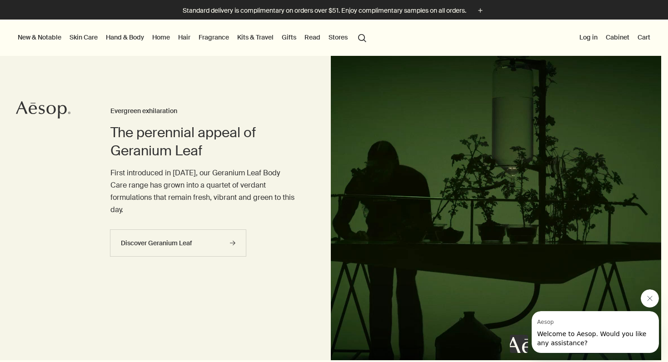
click at [126, 40] on link "Hand & Body" at bounding box center [125, 37] width 42 height 12
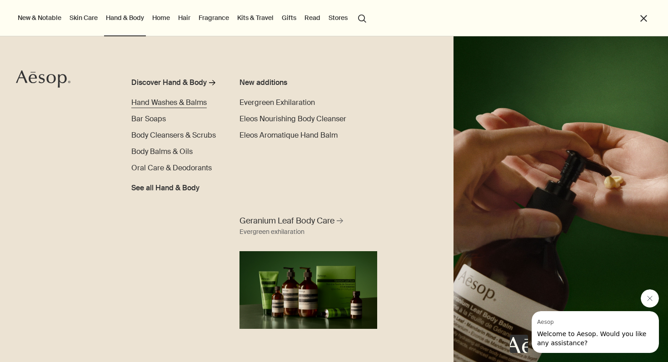
click at [160, 98] on span "Hand Washes & Balms" at bounding box center [168, 103] width 75 height 10
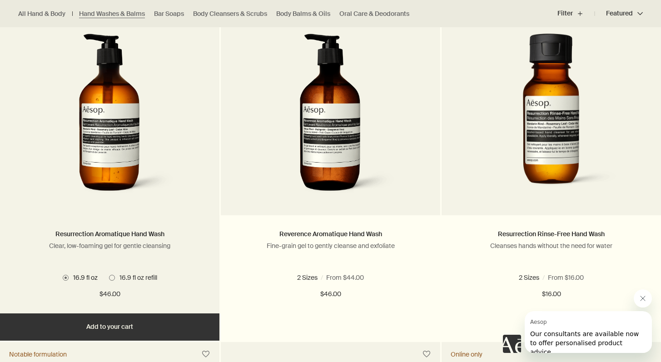
scroll to position [613, 0]
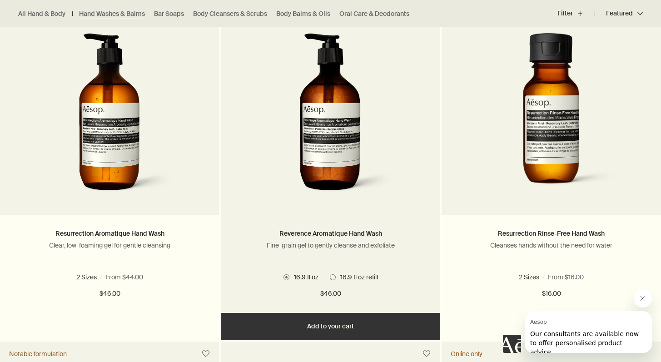
click at [333, 165] on img at bounding box center [331, 117] width 136 height 168
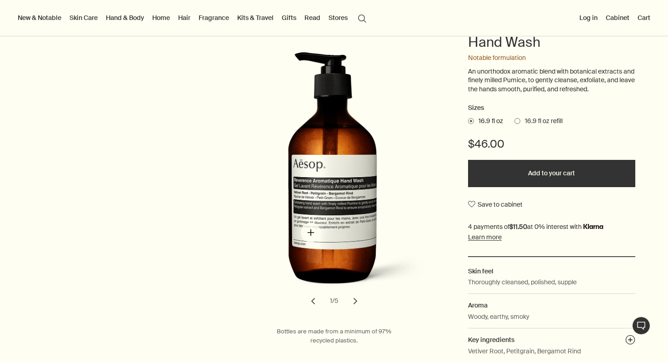
scroll to position [121, 0]
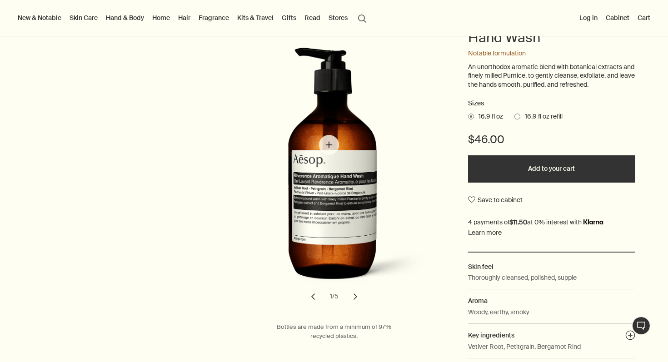
click at [329, 145] on img "Reverence Aromatique Hand Wash" at bounding box center [344, 171] width 200 height 248
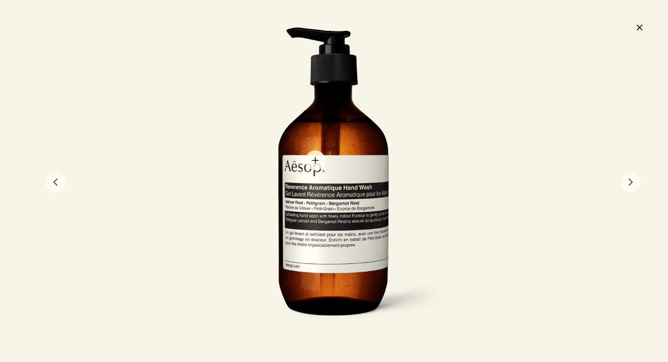
click at [309, 147] on div at bounding box center [333, 181] width 249 height 309
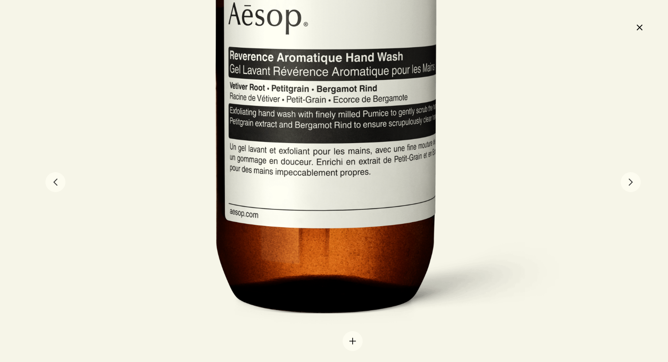
click at [351, 337] on div at bounding box center [327, 45] width 499 height 618
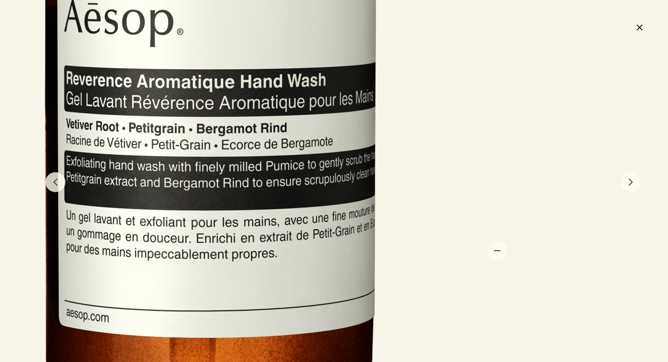
click at [497, 250] on div at bounding box center [212, 62] width 748 height 927
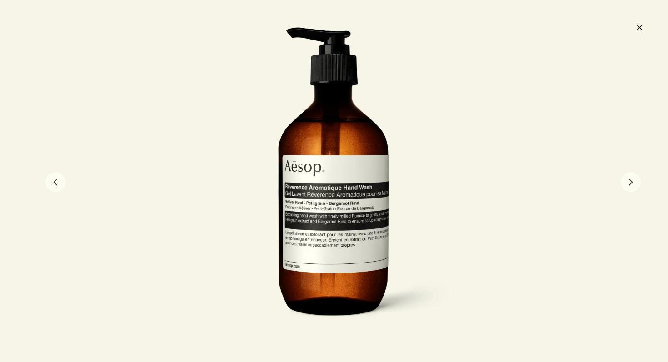
click at [644, 29] on button "close" at bounding box center [639, 27] width 11 height 15
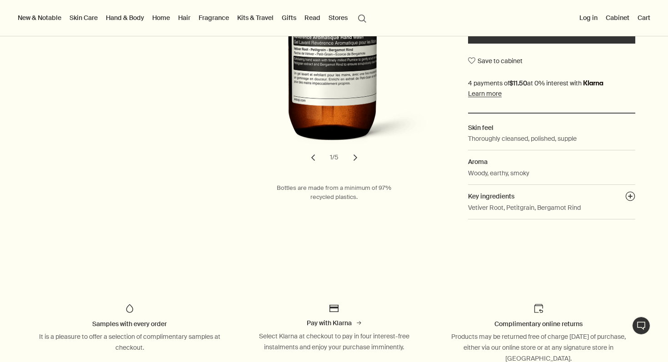
scroll to position [134, 0]
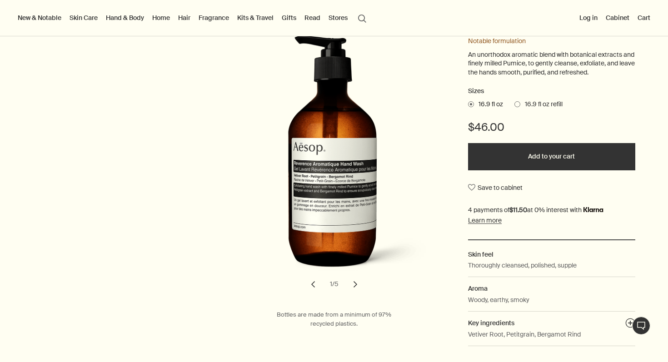
click at [542, 105] on span "16.9 fl oz refill" at bounding box center [541, 104] width 42 height 9
click at [514, 105] on input "16.9 fl oz refill" at bounding box center [514, 103] width 0 height 6
click at [487, 105] on span "16.9 fl oz" at bounding box center [488, 104] width 29 height 9
click at [468, 105] on input "16.9 fl oz" at bounding box center [468, 103] width 0 height 6
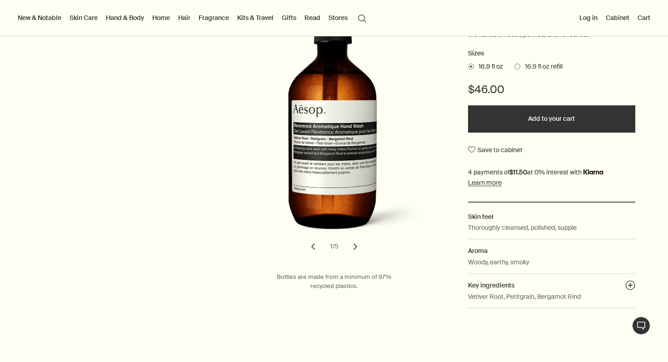
scroll to position [172, 0]
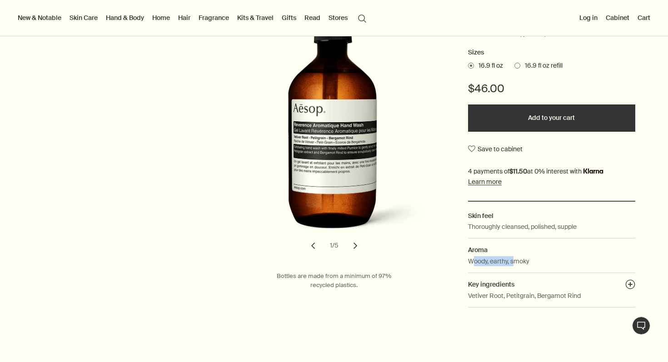
drag, startPoint x: 469, startPoint y: 264, endPoint x: 513, endPoint y: 264, distance: 44.1
click at [513, 264] on p "Woody, earthy, smoky" at bounding box center [498, 261] width 61 height 10
click at [513, 295] on div at bounding box center [584, 321] width 149 height 64
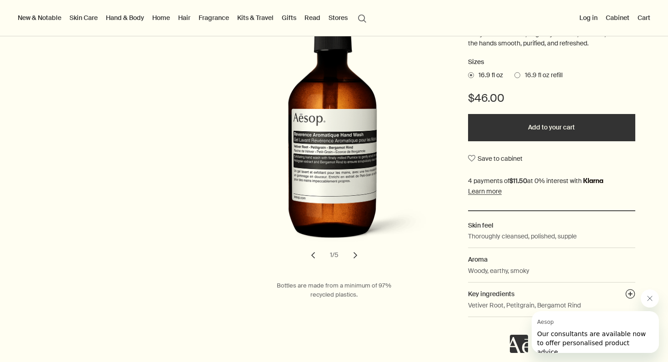
scroll to position [322, 0]
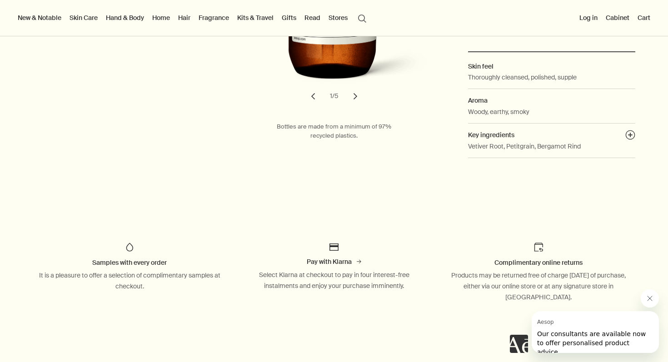
click at [643, 297] on button "Close message from Aesop" at bounding box center [650, 298] width 18 height 18
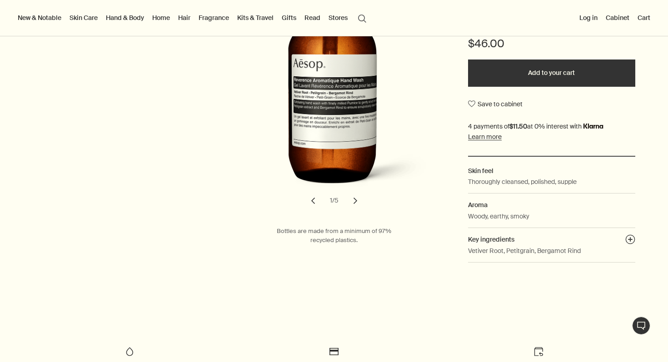
scroll to position [174, 0]
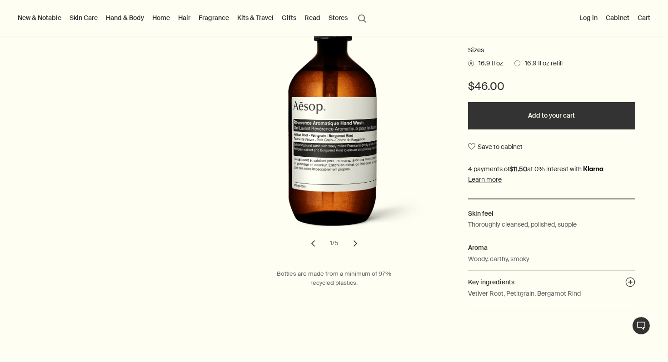
click at [352, 244] on button "chevron" at bounding box center [355, 244] width 20 height 20
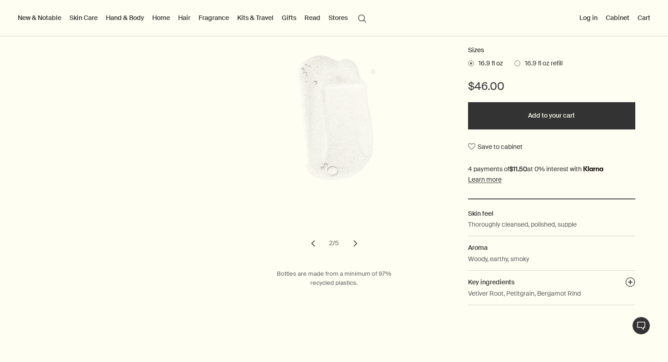
click at [352, 241] on button "chevron" at bounding box center [355, 244] width 20 height 20
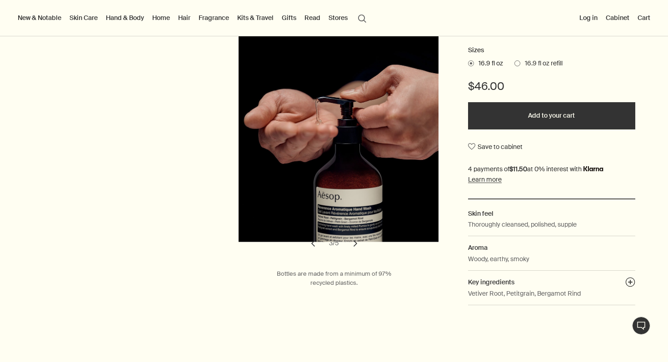
click at [350, 242] on button "chevron" at bounding box center [355, 244] width 20 height 20
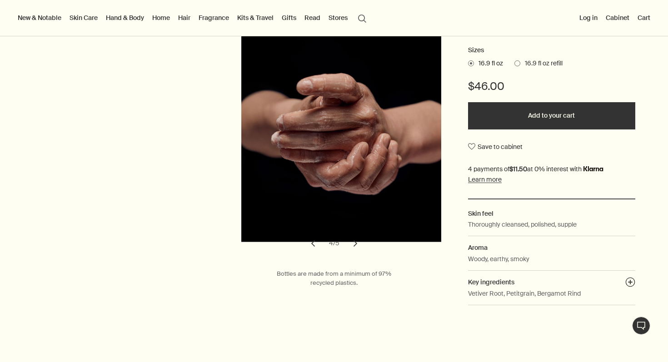
click at [350, 246] on button "chevron" at bounding box center [355, 244] width 20 height 20
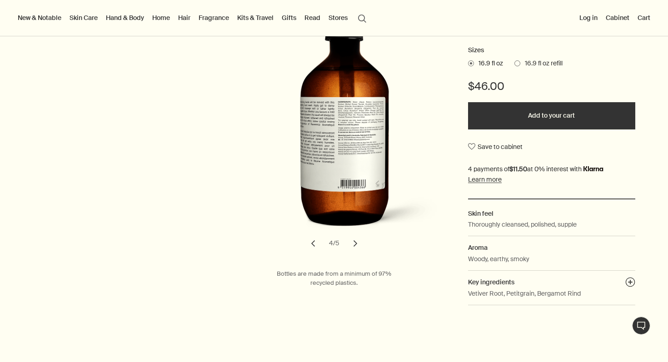
click at [350, 246] on button "chevron" at bounding box center [355, 244] width 20 height 20
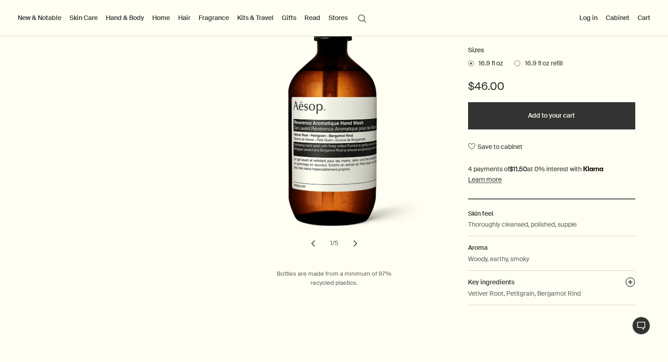
click at [312, 242] on button "chevron" at bounding box center [313, 244] width 20 height 20
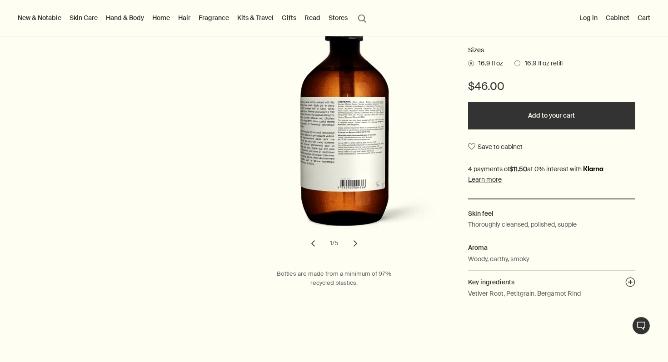
click at [312, 242] on button "chevron" at bounding box center [313, 244] width 20 height 20
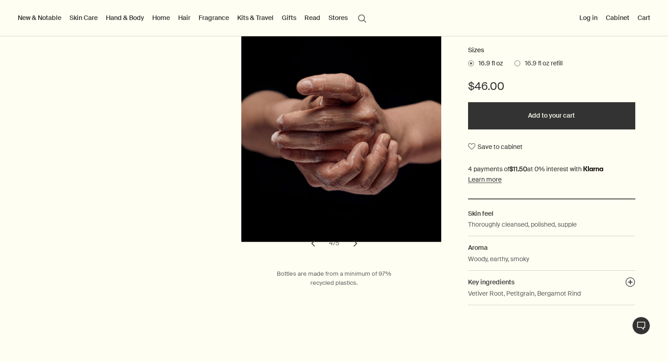
click at [358, 238] on button "chevron" at bounding box center [355, 244] width 20 height 20
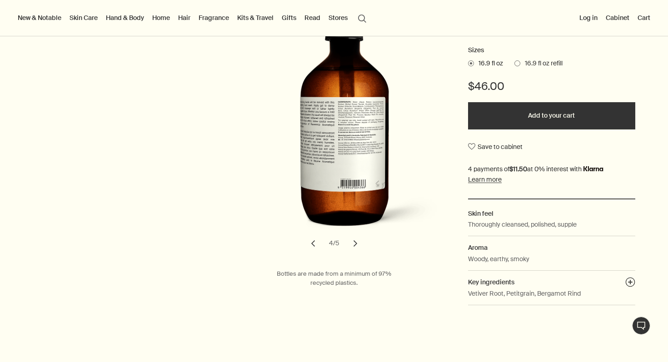
click at [353, 244] on button "chevron" at bounding box center [355, 244] width 20 height 20
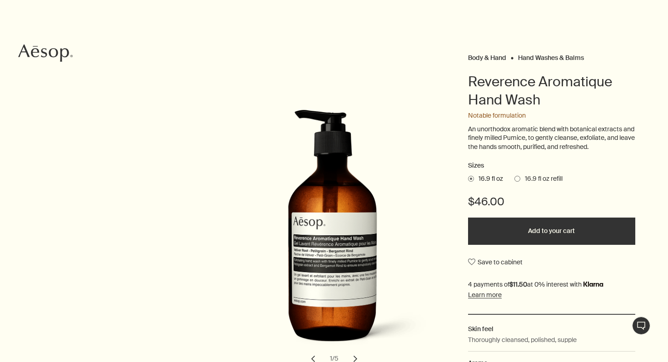
scroll to position [0, 0]
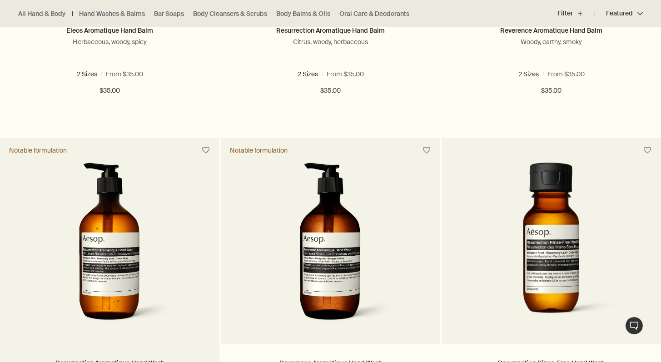
scroll to position [491, 0]
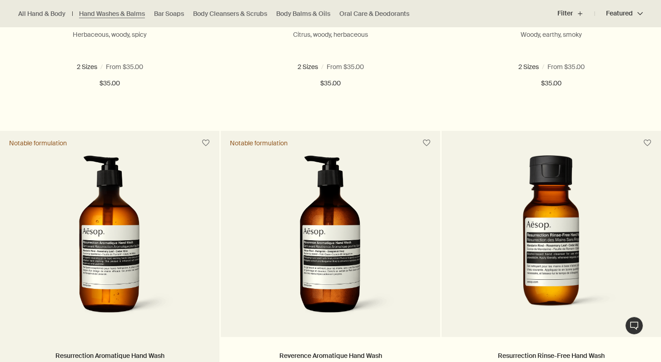
click at [151, 275] on img at bounding box center [110, 239] width 136 height 168
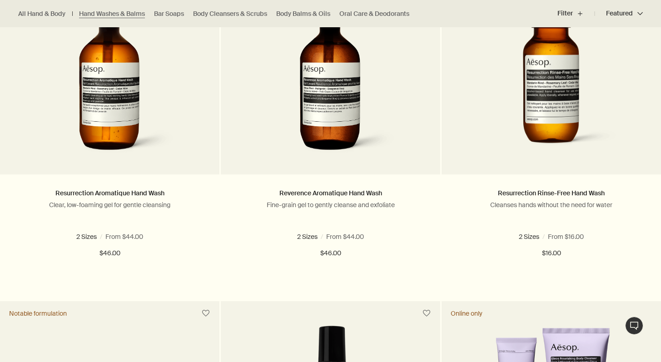
scroll to position [655, 0]
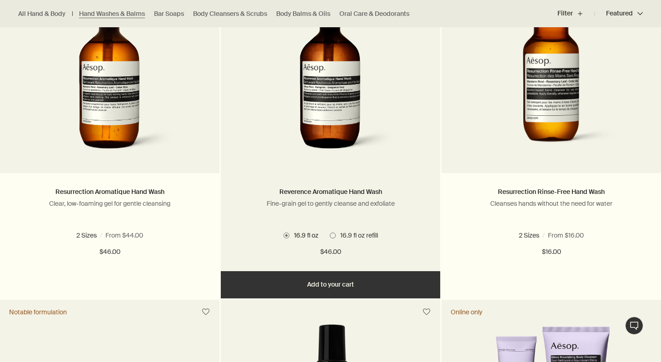
click at [261, 99] on picture at bounding box center [330, 75] width 192 height 168
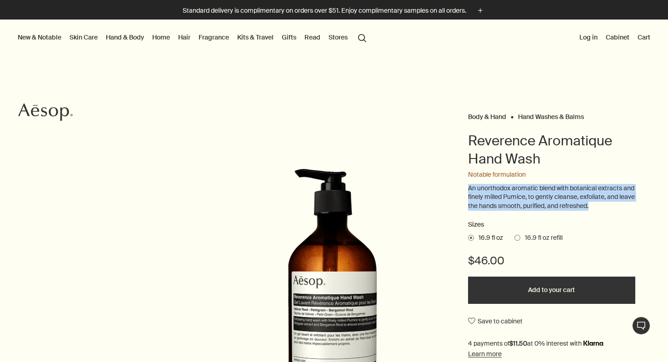
drag, startPoint x: 463, startPoint y: 192, endPoint x: 588, endPoint y: 212, distance: 126.6
click at [588, 212] on div "Body & Hand Hand Washes & Balms Reverence Aromatique Hand Wash Notable formulat…" at bounding box center [334, 298] width 668 height 376
click at [588, 212] on div "An unorthodox aromatic blend with botanical extracts and finely milled Pumice, …" at bounding box center [551, 202] width 167 height 36
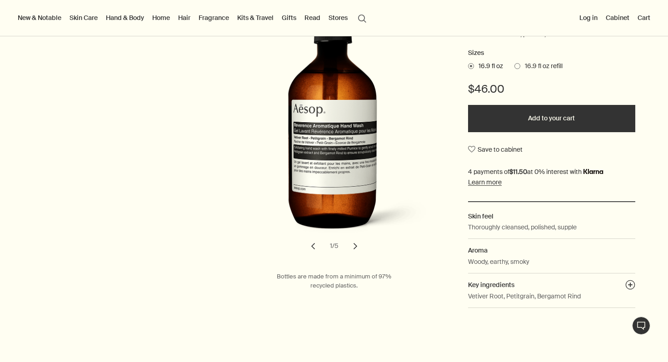
scroll to position [174, 0]
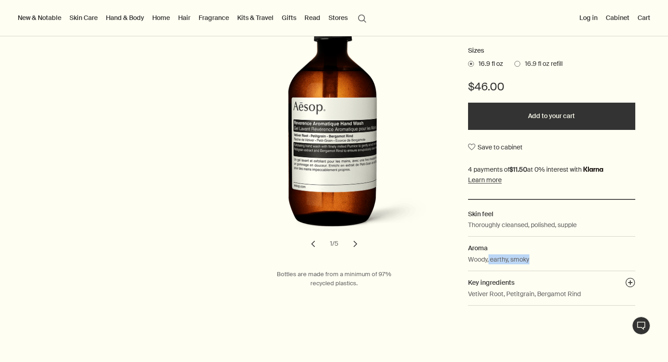
drag, startPoint x: 484, startPoint y: 262, endPoint x: 537, endPoint y: 260, distance: 52.7
click at [537, 260] on dd "Woody, earthy, smoky" at bounding box center [551, 262] width 167 height 17
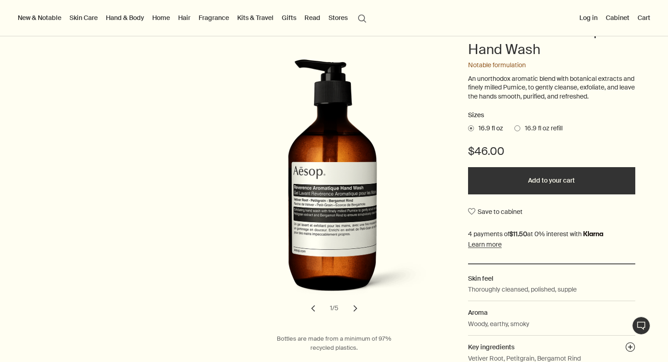
scroll to position [108, 0]
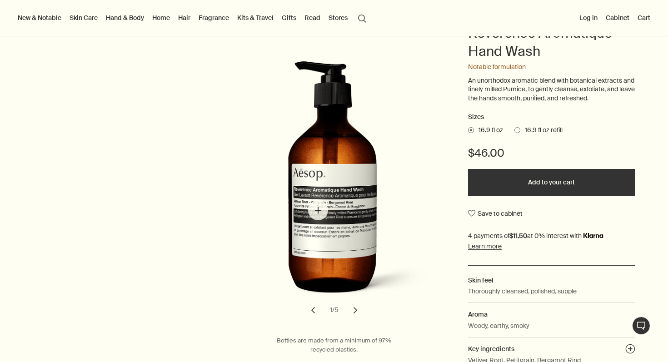
click at [318, 210] on img "Reverence Aromatique Hand Wash" at bounding box center [344, 185] width 200 height 248
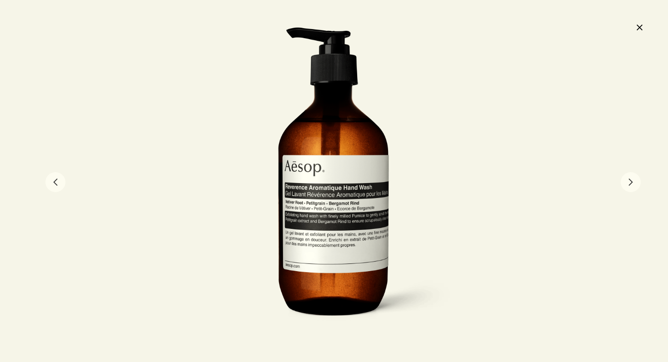
click at [637, 29] on button "close" at bounding box center [639, 27] width 11 height 15
